Goal: Task Accomplishment & Management: Use online tool/utility

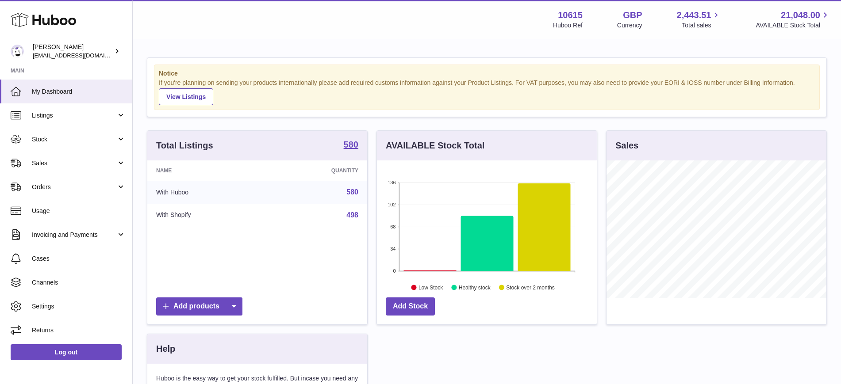
scroll to position [138, 220]
click at [39, 186] on span "Orders" at bounding box center [74, 187] width 84 height 8
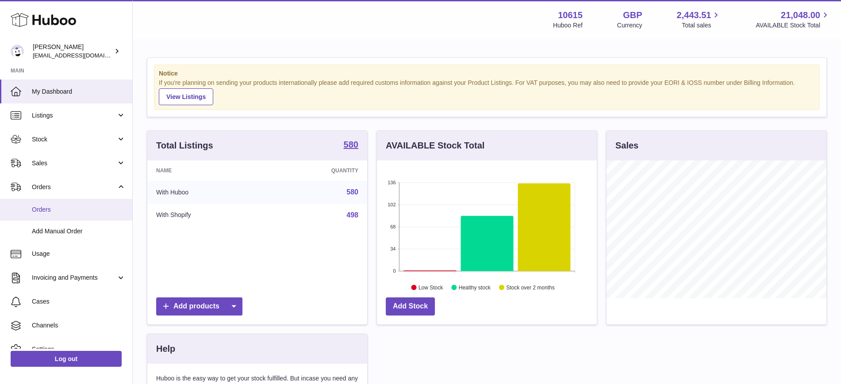
click at [45, 208] on span "Orders" at bounding box center [79, 210] width 94 height 8
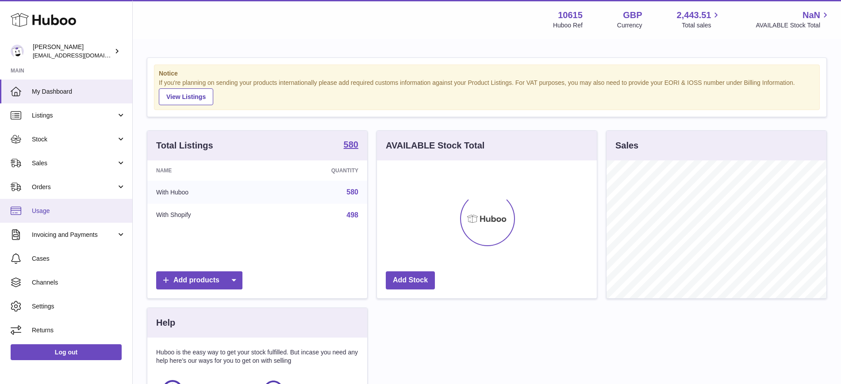
scroll to position [138, 220]
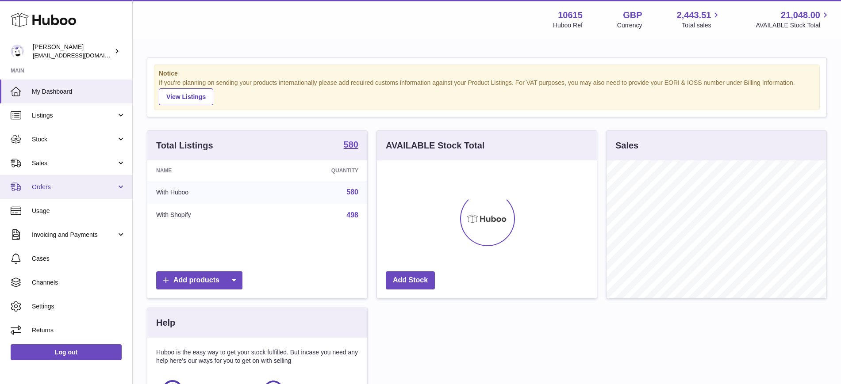
click at [66, 185] on span "Orders" at bounding box center [74, 187] width 84 height 8
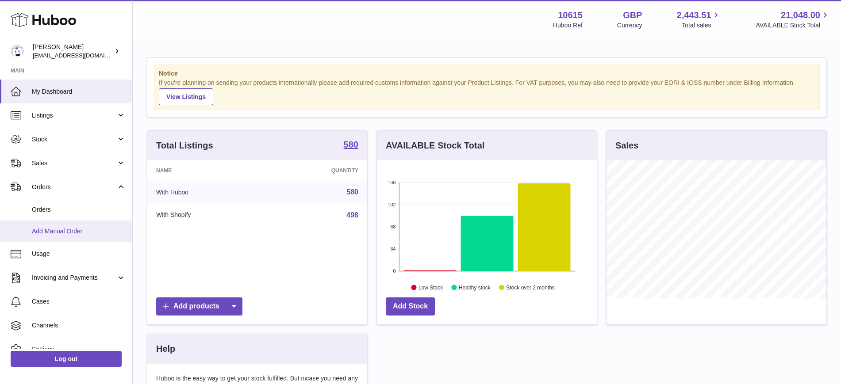
click at [53, 231] on span "Add Manual Order" at bounding box center [79, 231] width 94 height 8
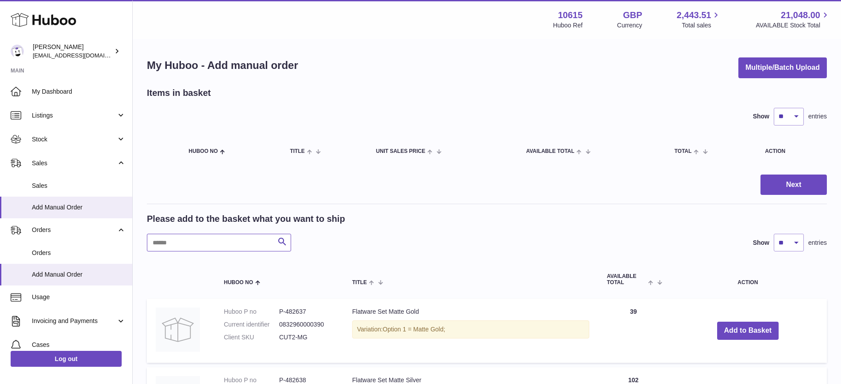
click at [196, 241] on input "text" at bounding box center [219, 243] width 144 height 18
paste input "*******"
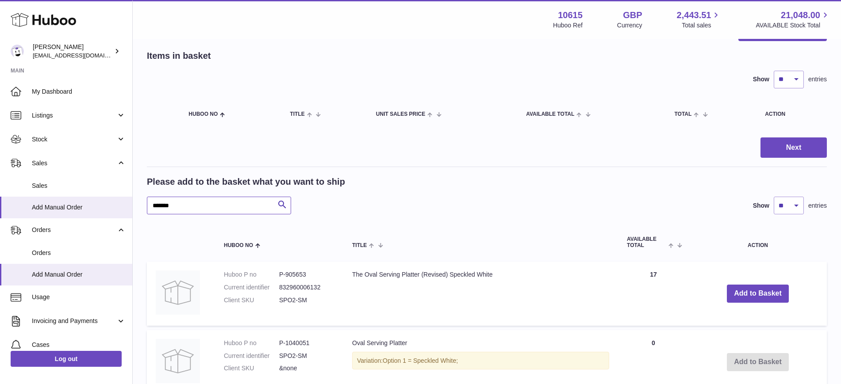
scroll to position [55, 0]
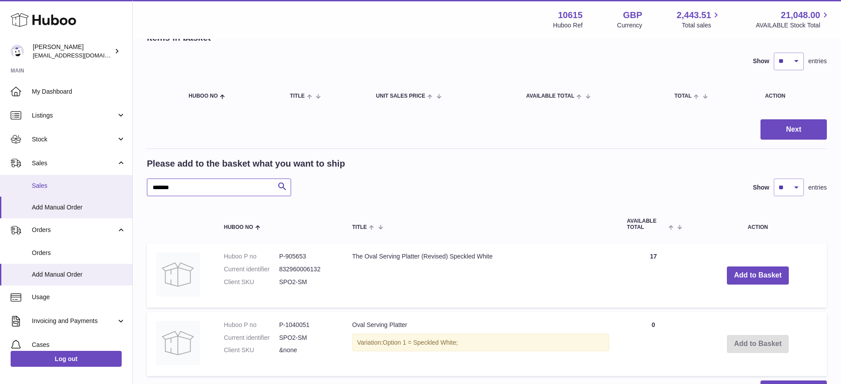
drag, startPoint x: 187, startPoint y: 185, endPoint x: 123, endPoint y: 185, distance: 63.7
click at [123, 185] on div "Huboo Ian Cruickshank fulfillment@fable.com Main My Dashboard Listings Not with…" at bounding box center [420, 208] width 841 height 526
paste input "*"
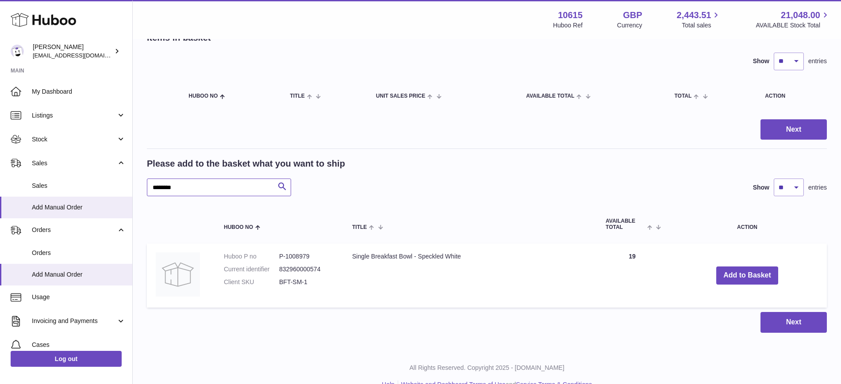
type input "********"
